Goal: Obtain resource: Download file/media

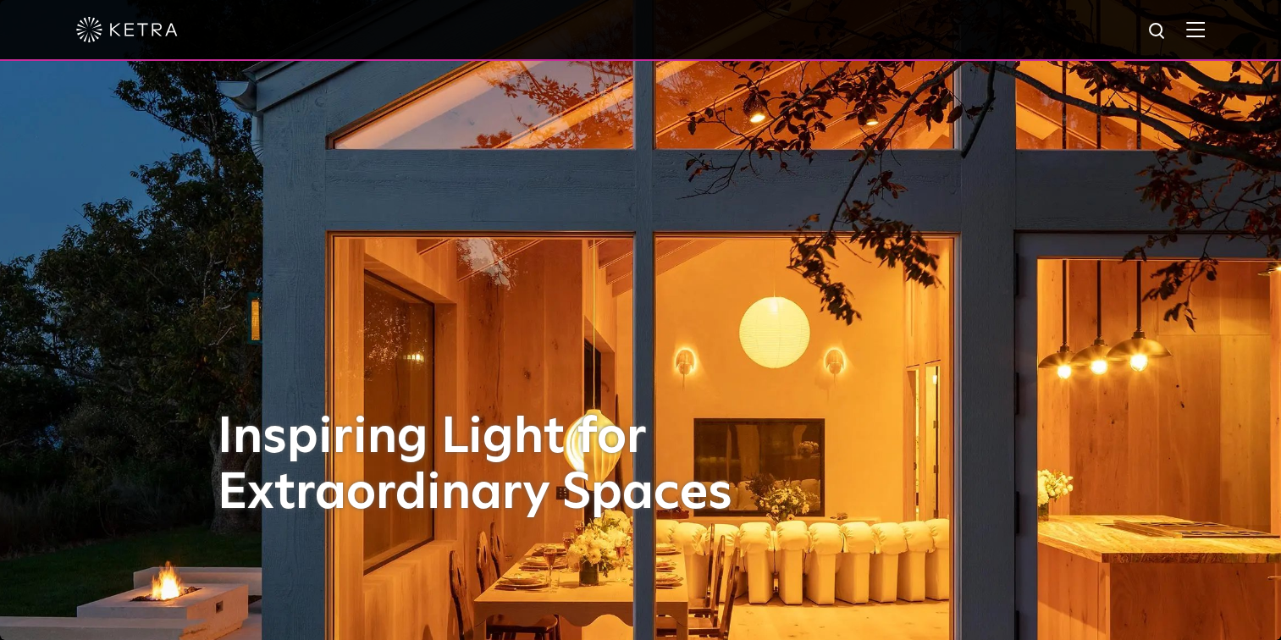
click at [1206, 21] on div at bounding box center [640, 30] width 1281 height 61
drag, startPoint x: 1206, startPoint y: 21, endPoint x: 1200, endPoint y: 29, distance: 9.7
click at [1196, 29] on div at bounding box center [640, 29] width 1128 height 59
click at [1205, 31] on img at bounding box center [1195, 29] width 19 height 16
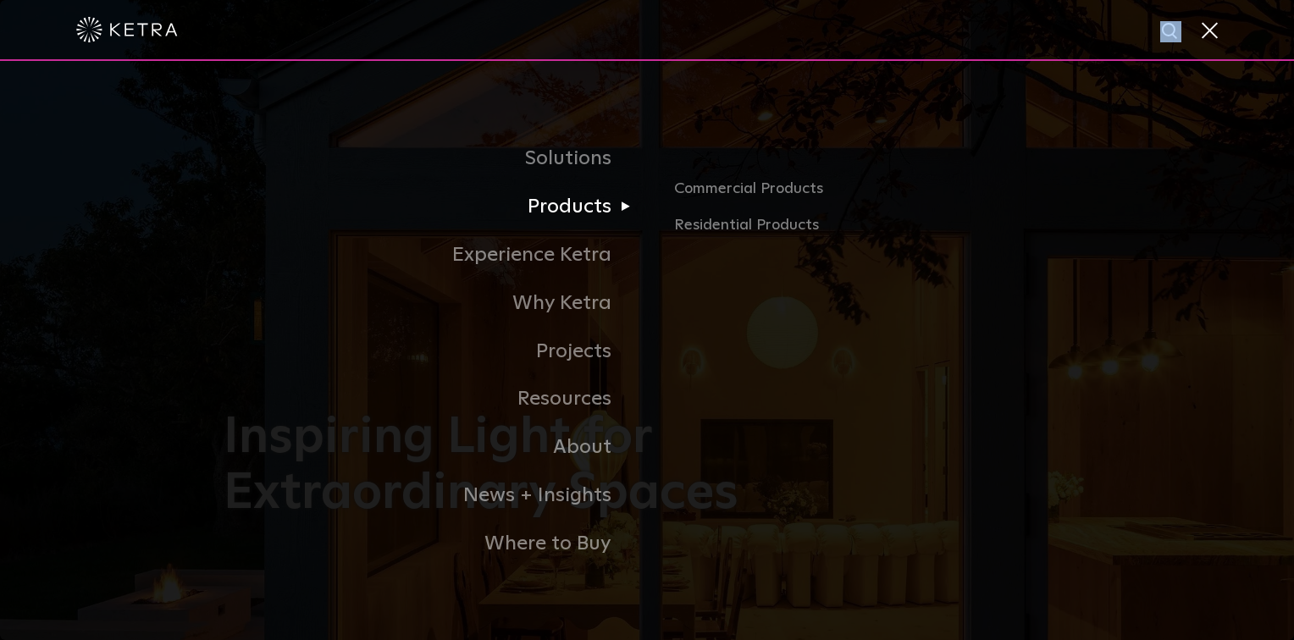
click at [555, 206] on link "Products" at bounding box center [434, 207] width 423 height 48
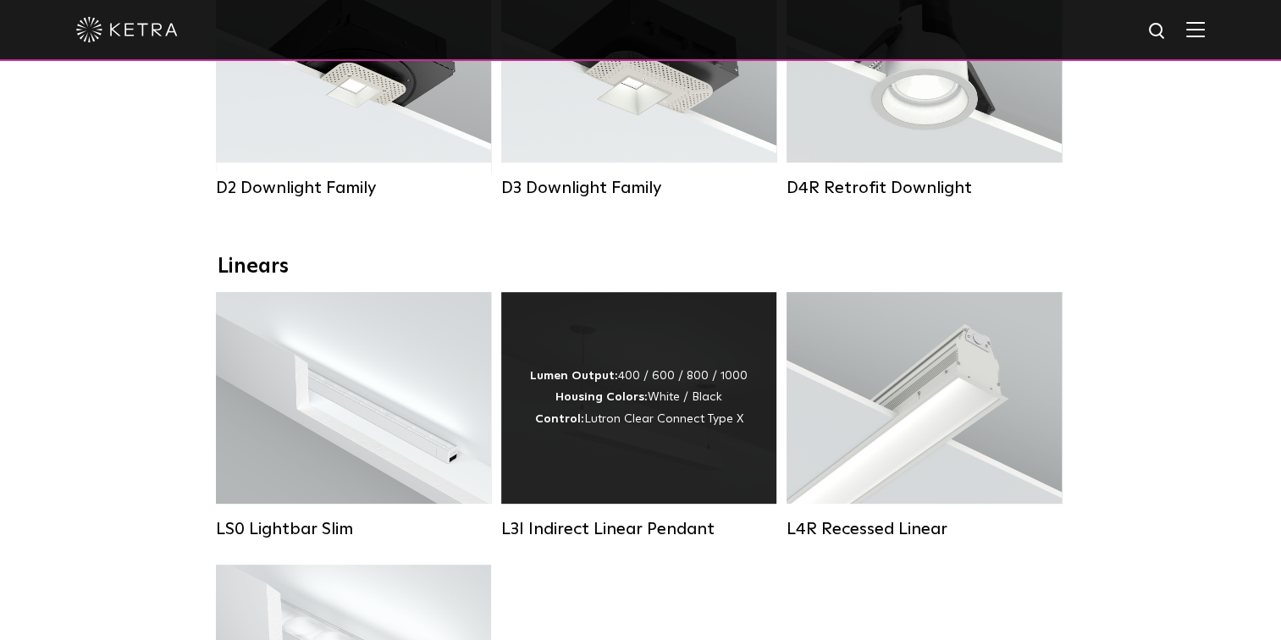
scroll to position [423, 0]
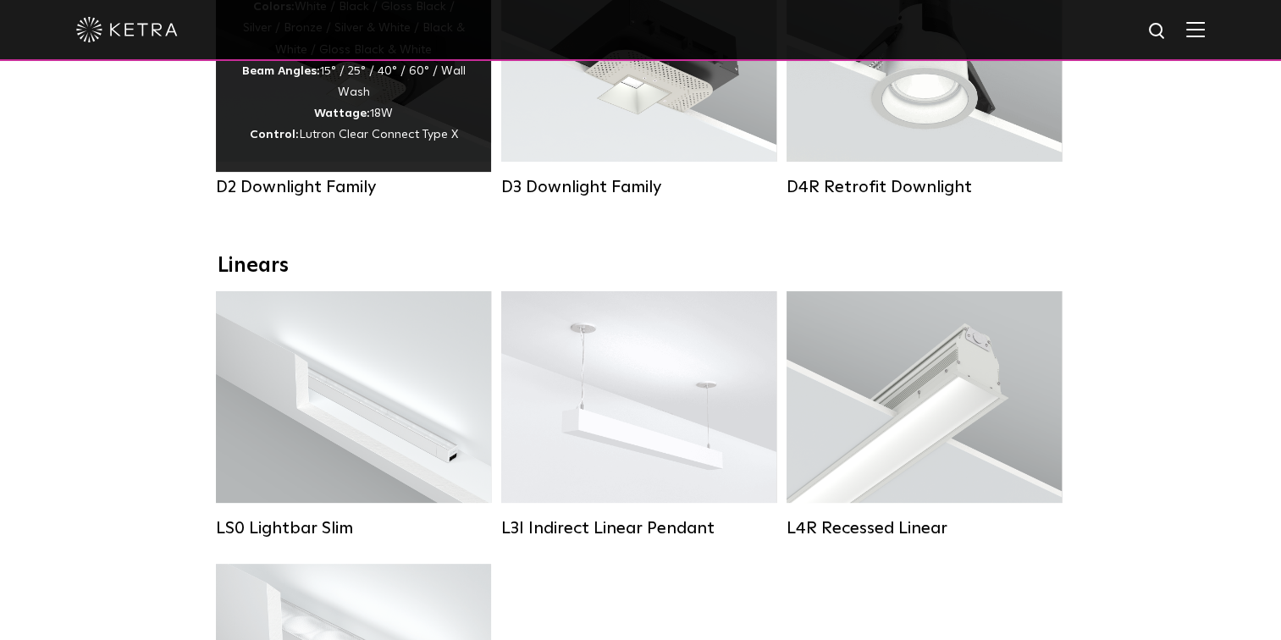
click at [409, 139] on span "Lutron Clear Connect Type X" at bounding box center [378, 135] width 159 height 12
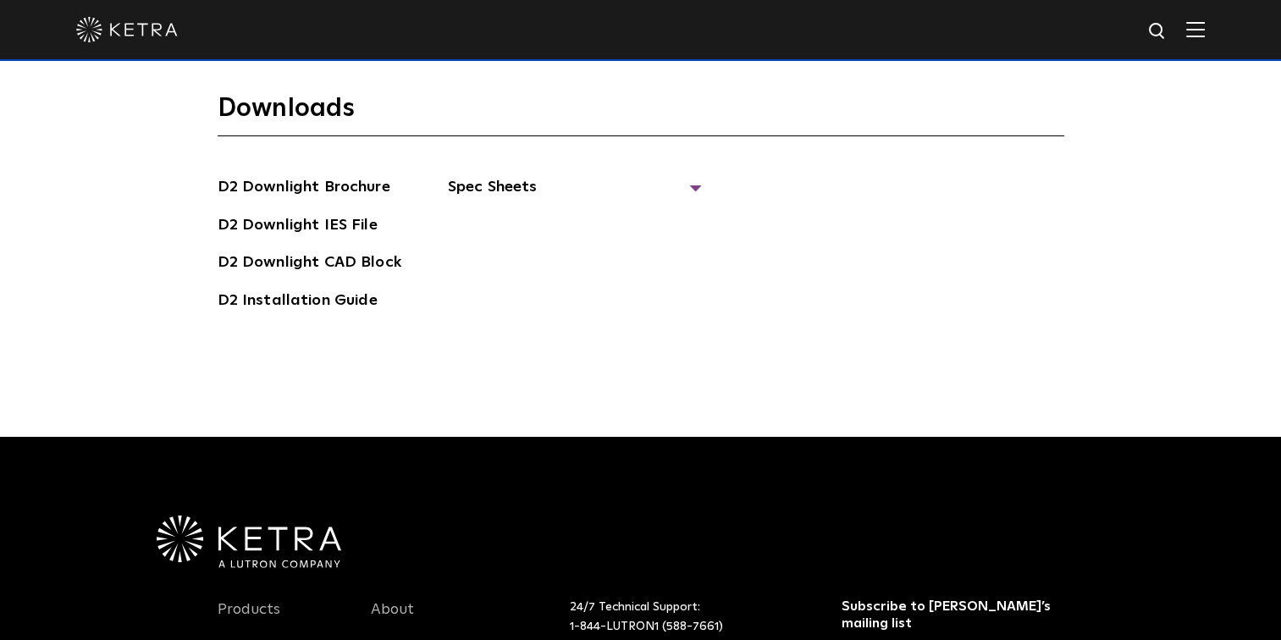
scroll to position [4382, 0]
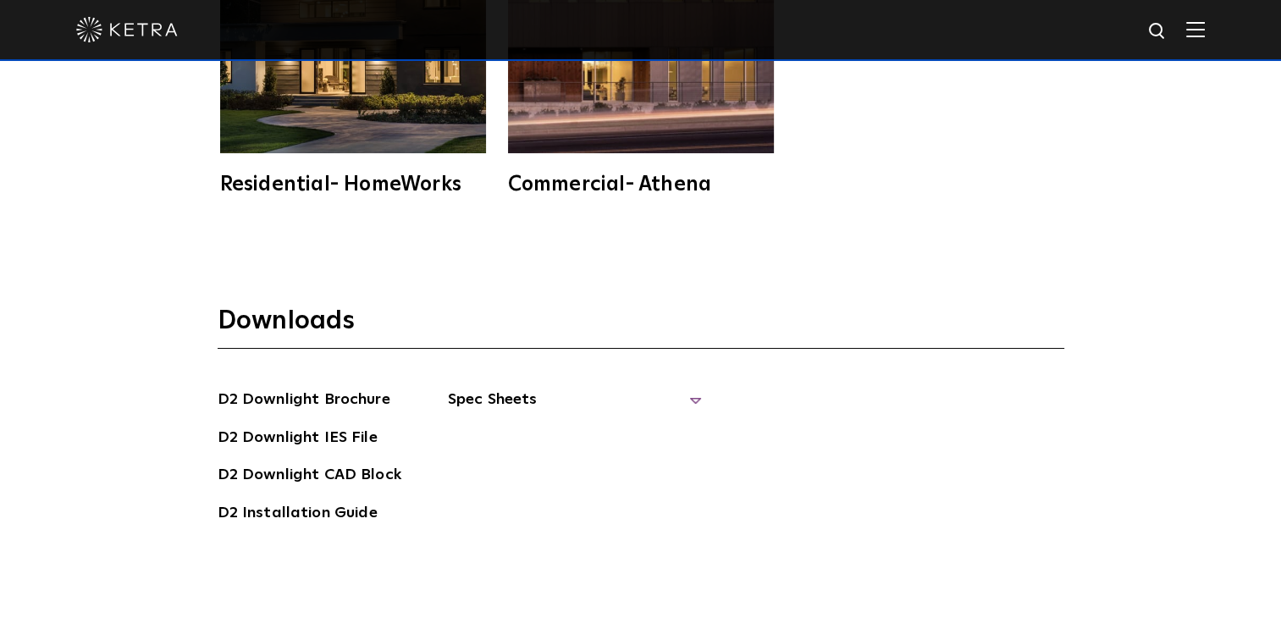
click at [481, 388] on span "Spec Sheets" at bounding box center [575, 406] width 254 height 37
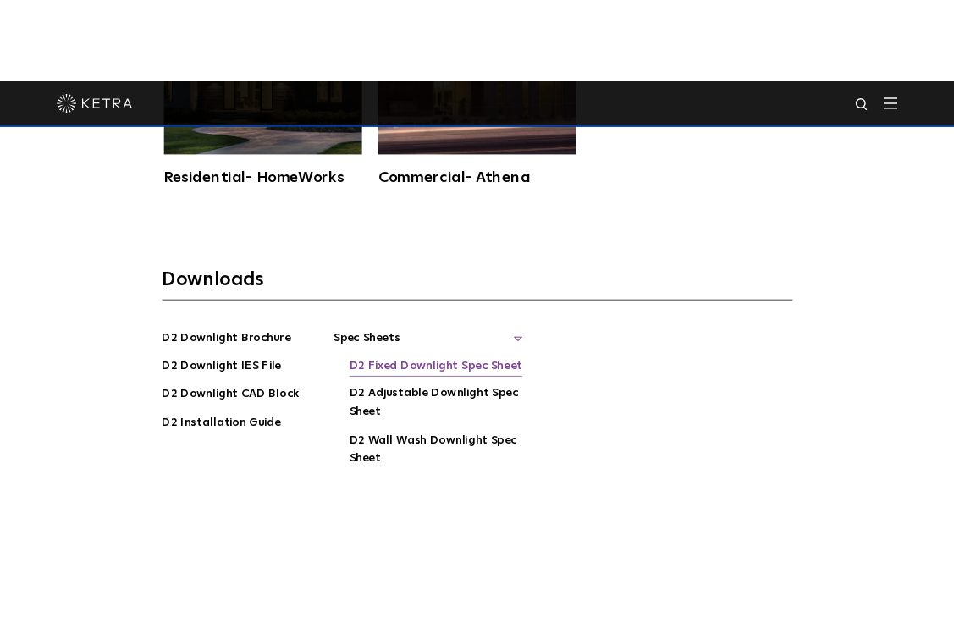
scroll to position [4467, 0]
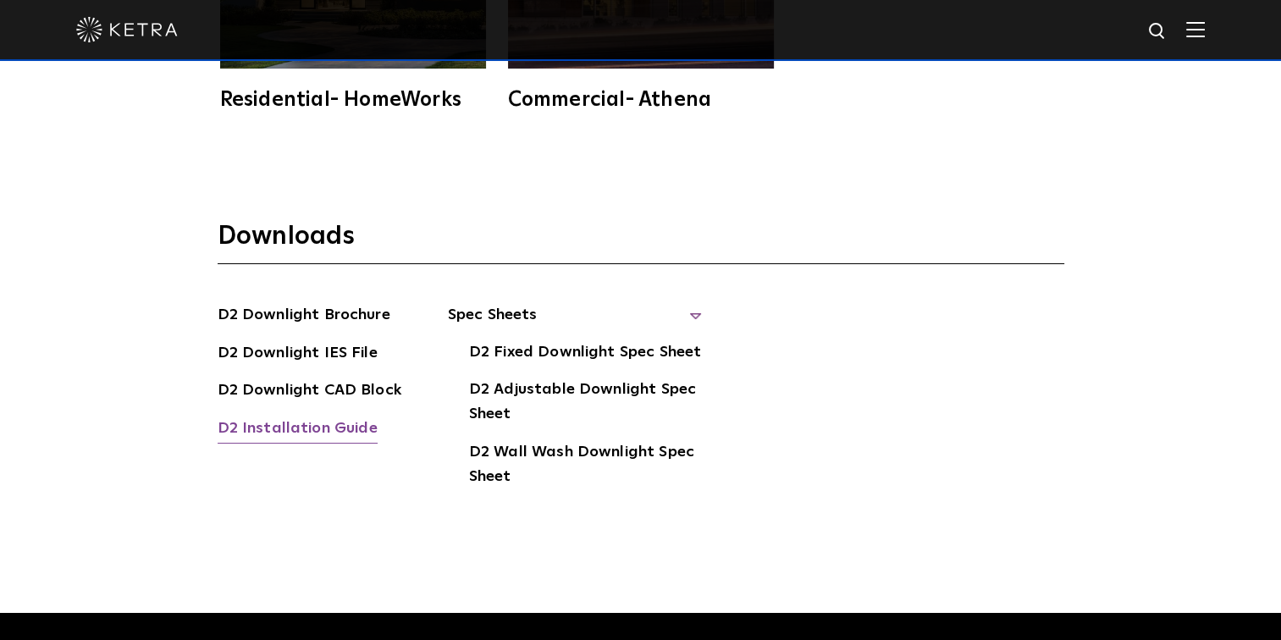
click at [257, 417] on link "D2 Installation Guide" at bounding box center [298, 430] width 160 height 27
